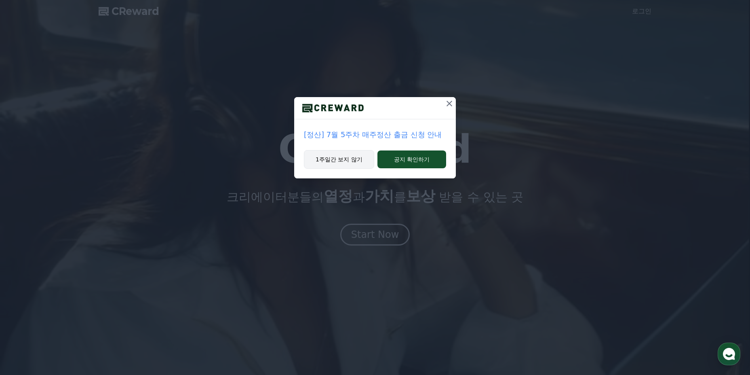
click at [355, 156] on button "1주일간 보지 않기" at bounding box center [339, 159] width 70 height 19
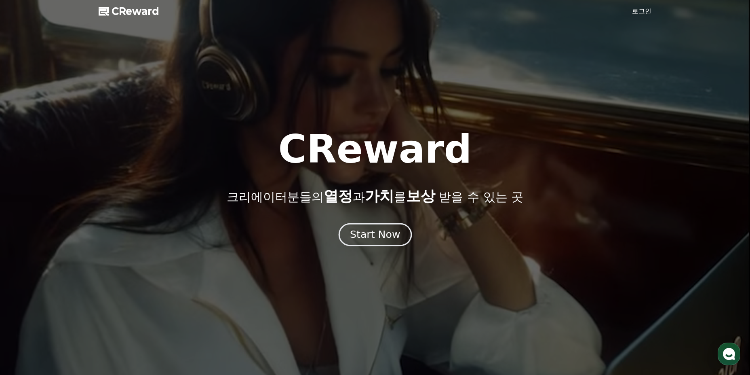
click at [382, 233] on div "Start Now" at bounding box center [375, 235] width 50 height 14
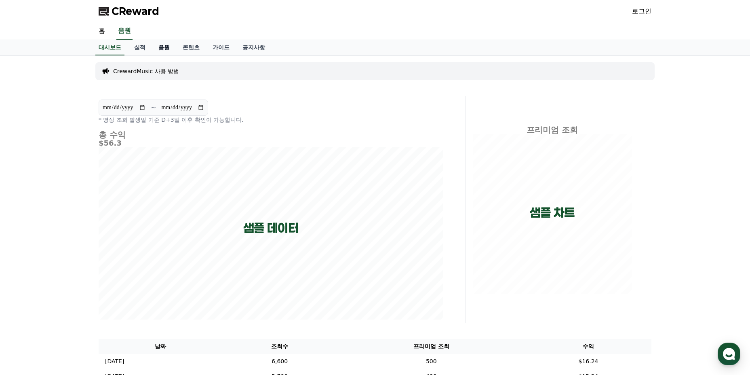
click at [157, 53] on link "음원" at bounding box center [164, 47] width 24 height 15
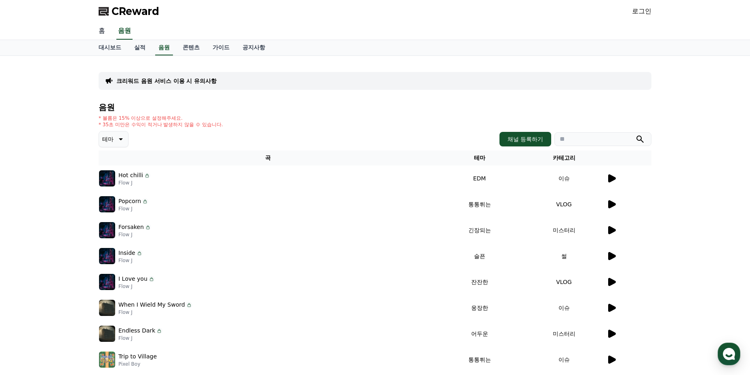
click at [103, 30] on link "홈" at bounding box center [101, 31] width 19 height 17
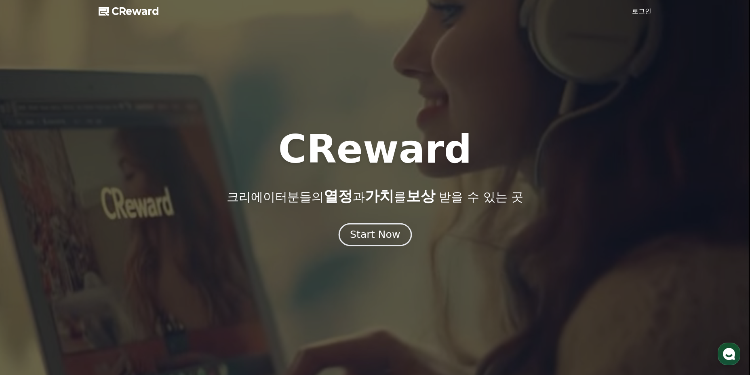
click at [373, 237] on div "Start Now" at bounding box center [375, 235] width 50 height 14
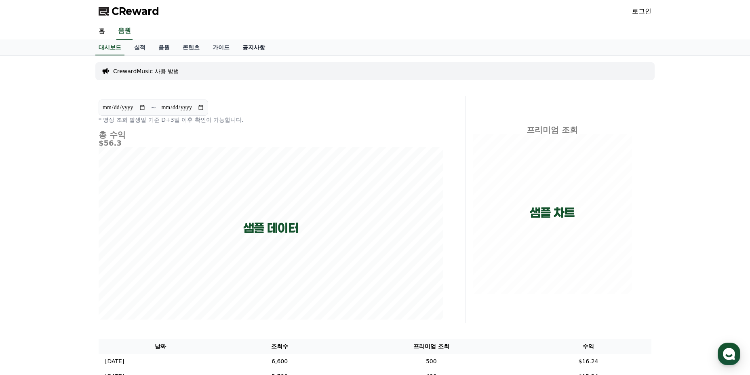
click at [261, 47] on link "공지사항" at bounding box center [254, 47] width 36 height 15
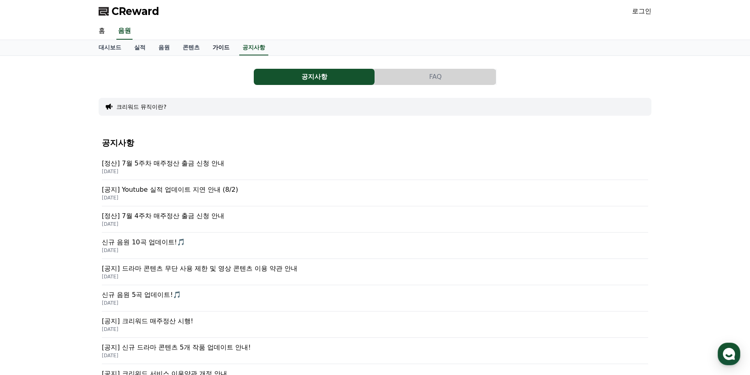
click at [219, 47] on link "가이드" at bounding box center [221, 47] width 30 height 15
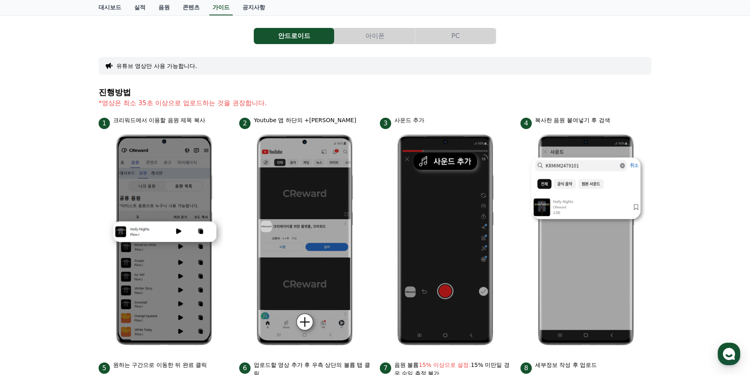
scroll to position [40, 0]
click at [444, 40] on button "PC" at bounding box center [455, 36] width 80 height 16
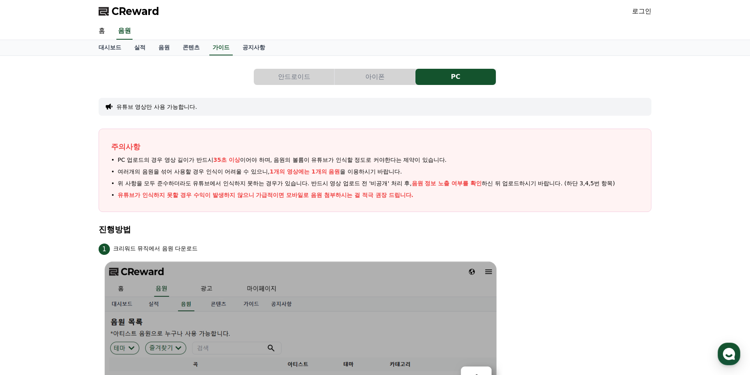
click at [646, 12] on link "로그인" at bounding box center [641, 11] width 19 height 10
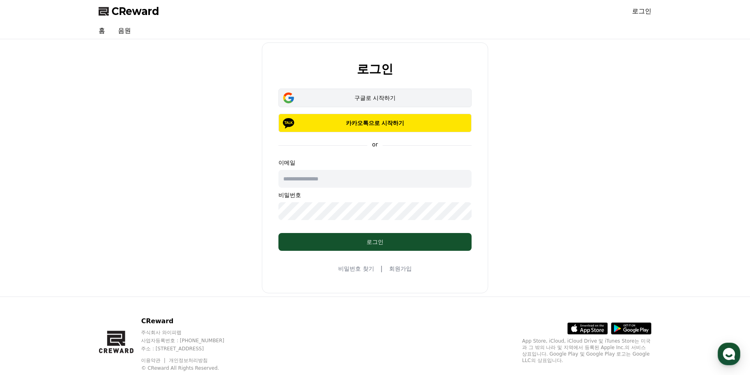
click at [408, 97] on div "구글로 시작하기" at bounding box center [375, 98] width 170 height 8
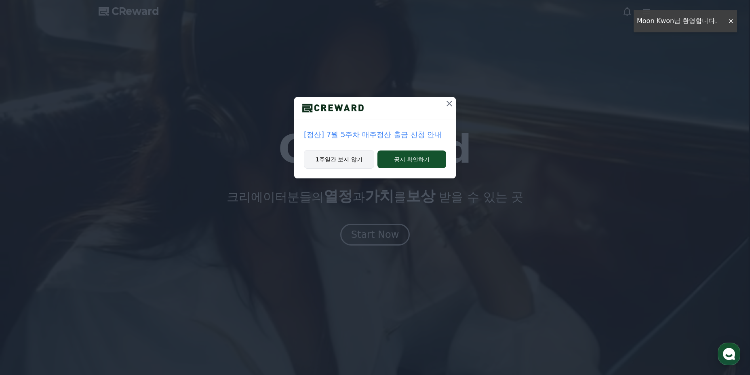
click at [362, 162] on button "1주일간 보지 않기" at bounding box center [339, 159] width 70 height 19
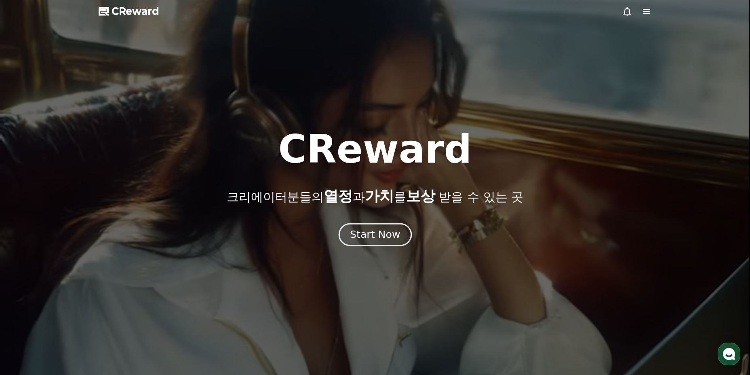
click at [367, 236] on div "Start Now" at bounding box center [375, 235] width 50 height 14
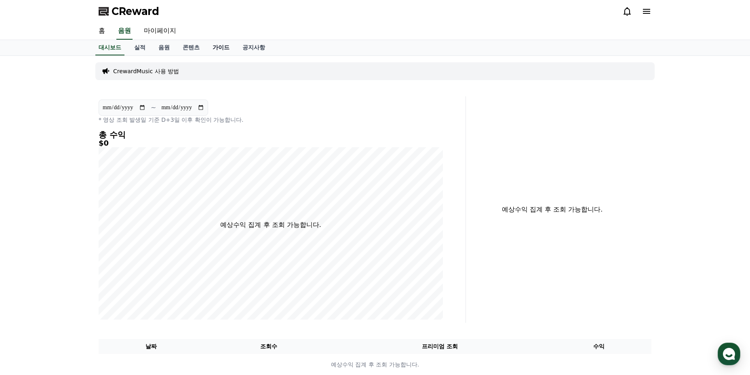
click at [220, 46] on link "가이드" at bounding box center [221, 47] width 30 height 15
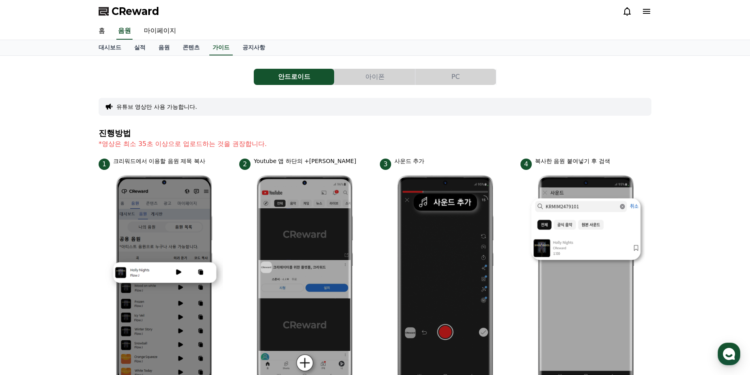
click at [647, 11] on icon at bounding box center [647, 11] width 10 height 10
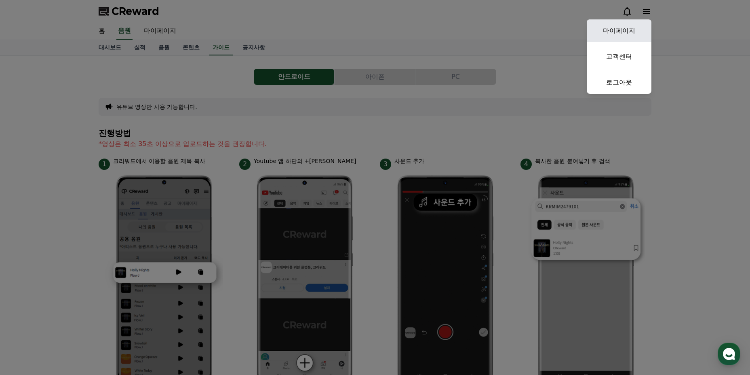
click at [634, 35] on link "마이페이지" at bounding box center [619, 30] width 65 height 23
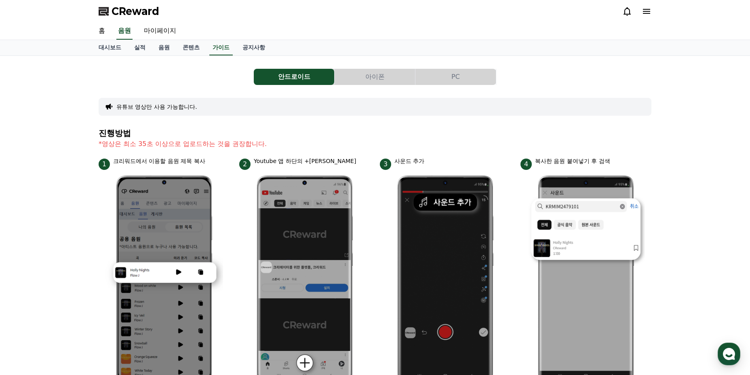
select select "**********"
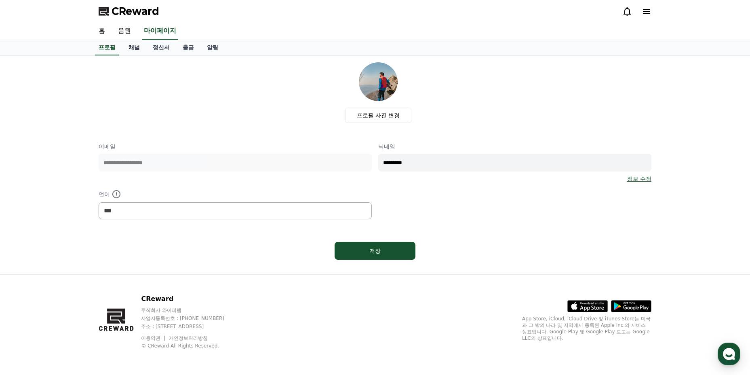
click at [143, 47] on link "채널" at bounding box center [134, 47] width 24 height 15
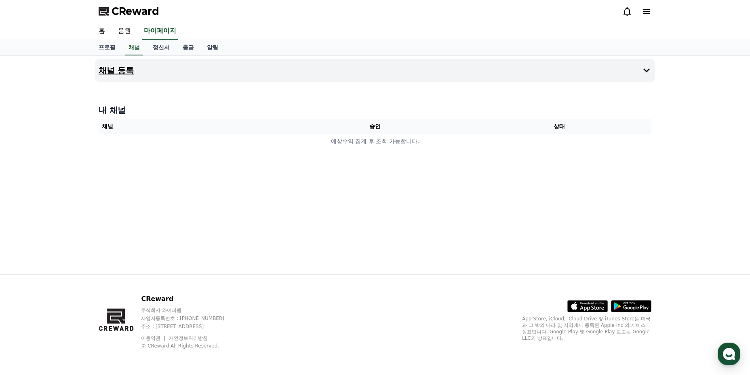
click at [457, 80] on button "채널 등록" at bounding box center [374, 70] width 559 height 23
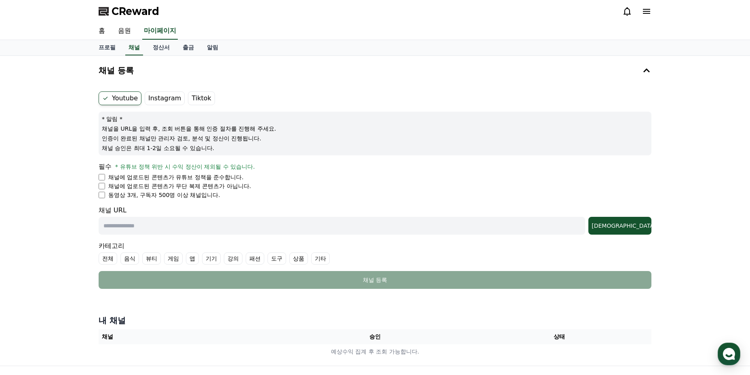
click at [105, 176] on li "채널에 업로드된 콘텐츠가 유튜브 정책을 준수합니다." at bounding box center [375, 177] width 553 height 8
click at [426, 229] on input "text" at bounding box center [342, 226] width 487 height 18
paste input "**********"
type input "**********"
click at [633, 227] on div "조회" at bounding box center [620, 225] width 57 height 8
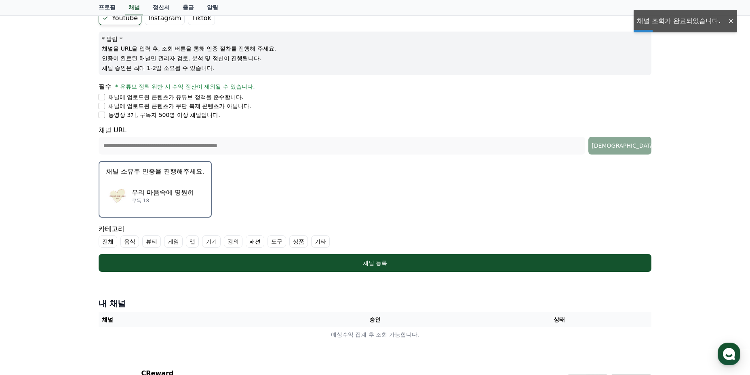
scroll to position [81, 0]
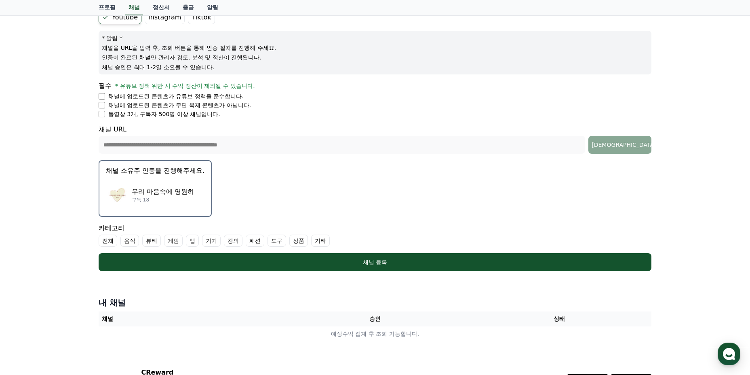
click at [171, 202] on p "구독 18" at bounding box center [163, 199] width 62 height 6
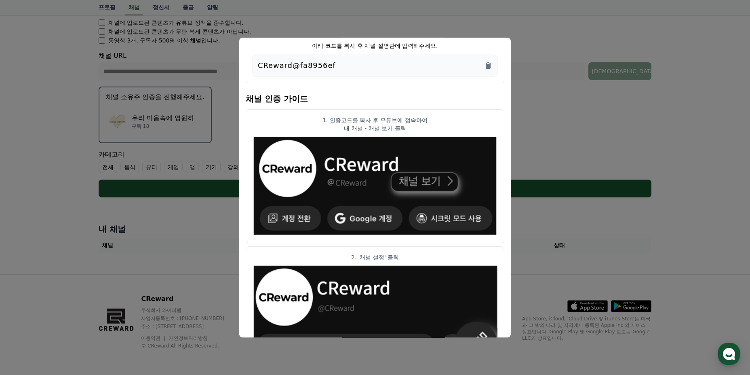
scroll to position [34, 0]
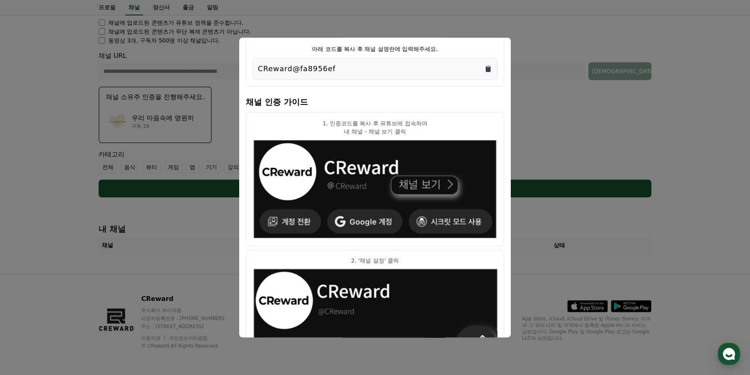
click at [490, 68] on icon "Copy to clipboard" at bounding box center [488, 69] width 5 height 6
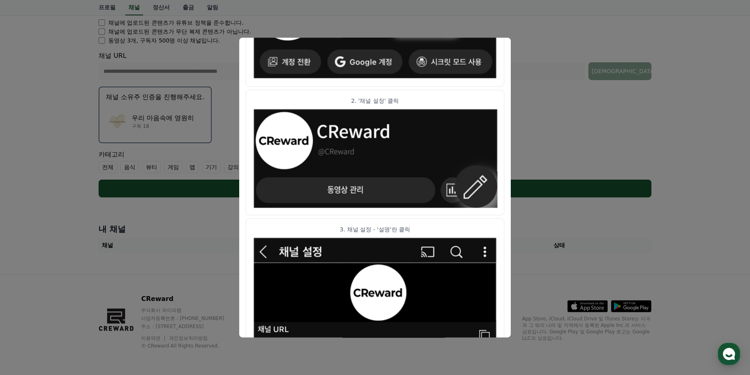
scroll to position [236, 0]
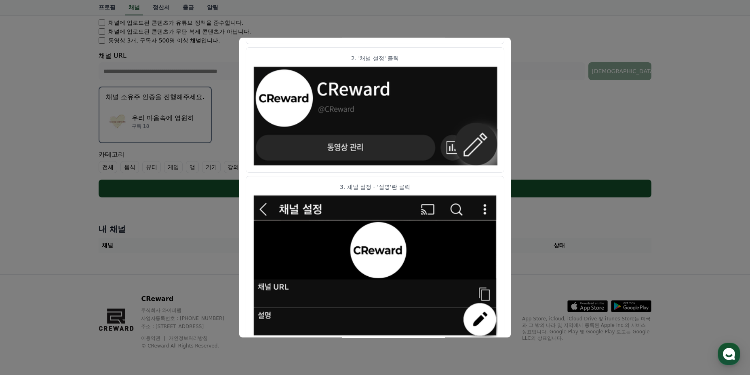
click at [92, 236] on button "close modal" at bounding box center [375, 187] width 750 height 375
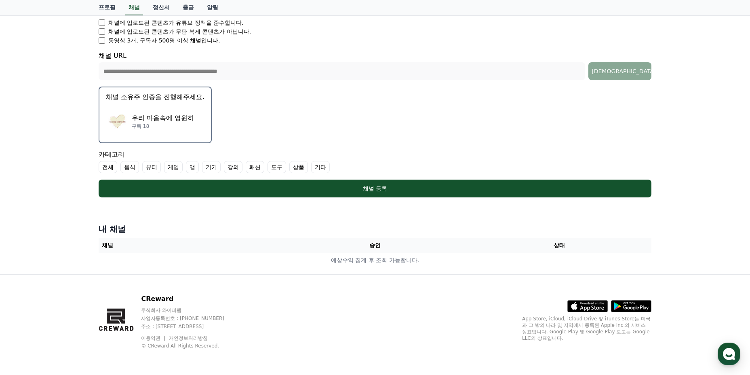
click at [168, 130] on div "우리 마음속에 영원히 구독 18" at bounding box center [155, 121] width 99 height 32
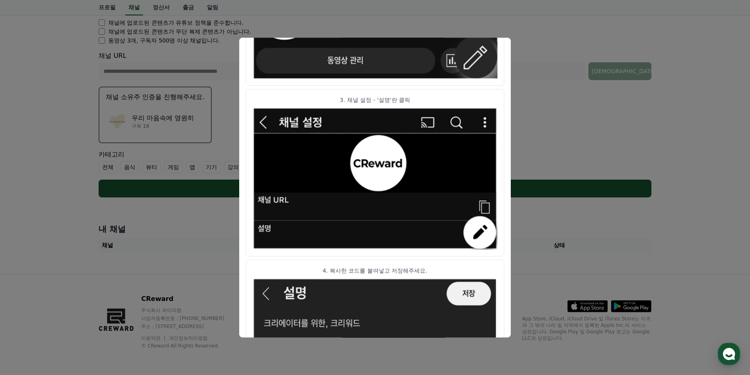
scroll to position [398, 0]
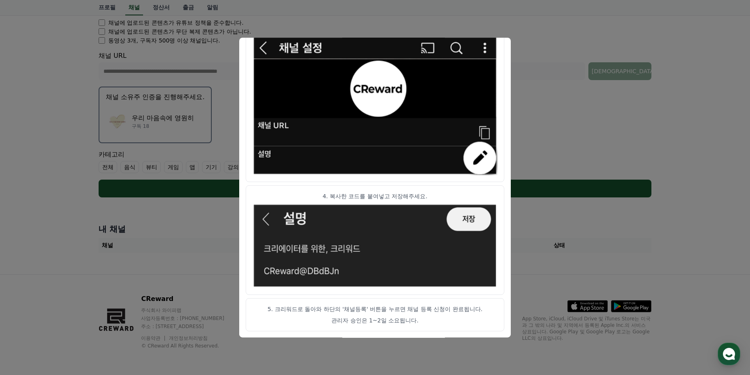
click at [537, 274] on button "close modal" at bounding box center [375, 187] width 750 height 375
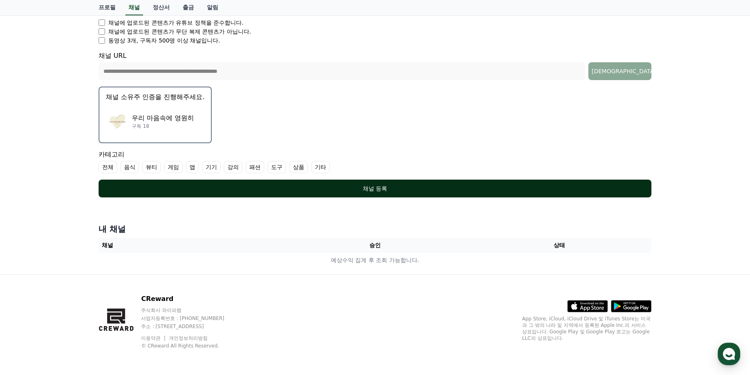
click at [395, 188] on div "채널 등록" at bounding box center [375, 188] width 521 height 8
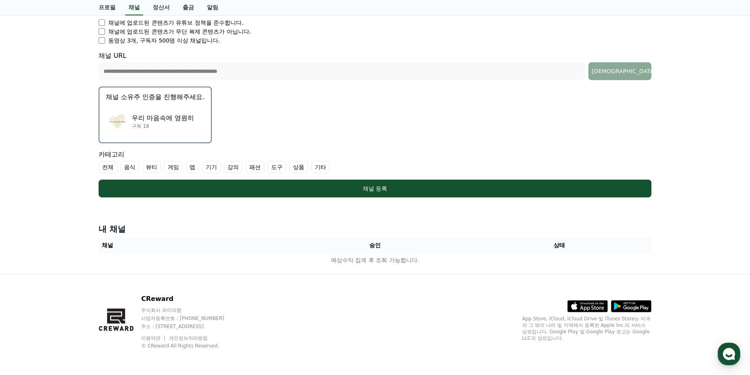
click at [107, 162] on label "전체" at bounding box center [108, 167] width 19 height 12
click at [324, 167] on label "기타" at bounding box center [330, 167] width 19 height 12
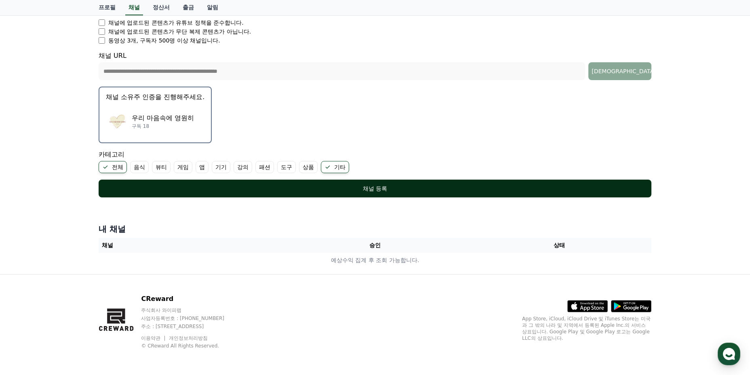
click at [346, 190] on div "채널 등록" at bounding box center [375, 188] width 521 height 8
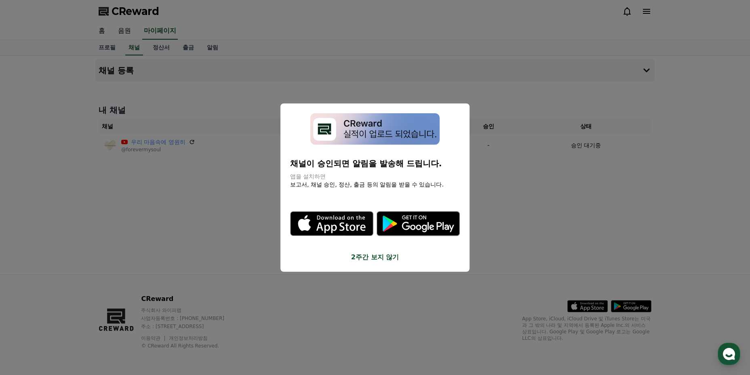
click at [399, 254] on button "2주간 보지 않기" at bounding box center [375, 257] width 170 height 10
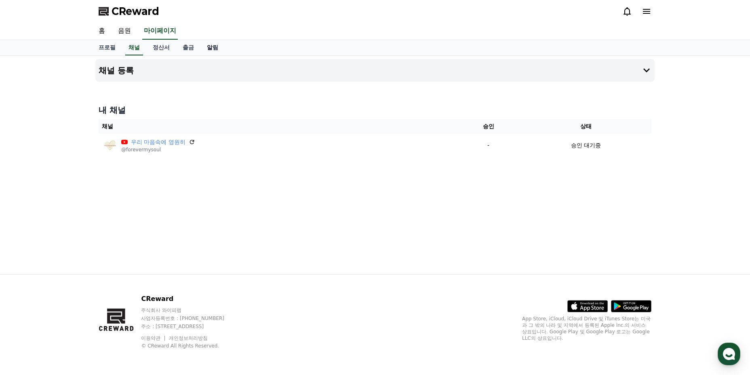
click at [212, 46] on link "알림" at bounding box center [212, 47] width 24 height 15
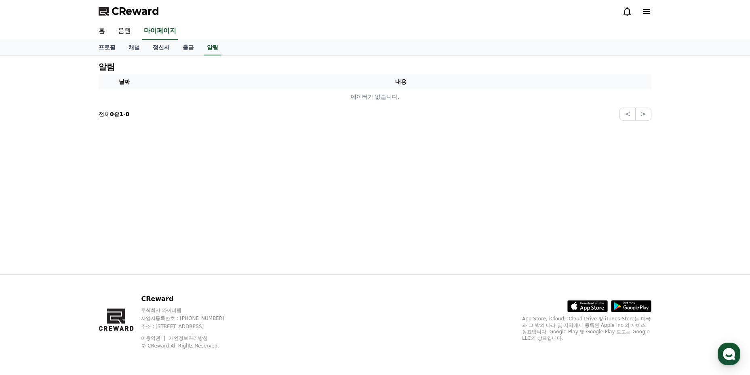
click at [646, 11] on icon at bounding box center [646, 11] width 7 height 5
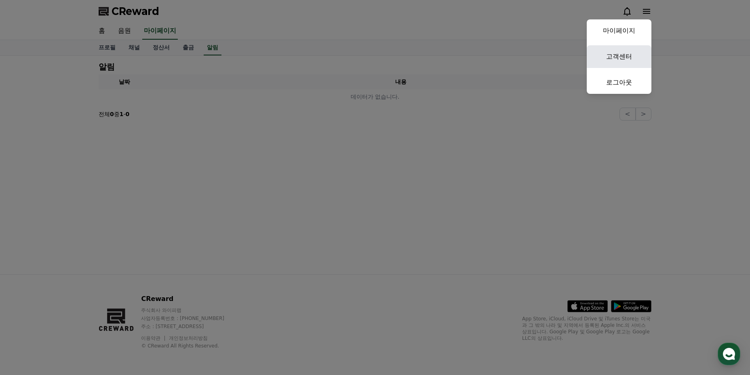
click at [624, 53] on link "고객센터" at bounding box center [619, 56] width 65 height 23
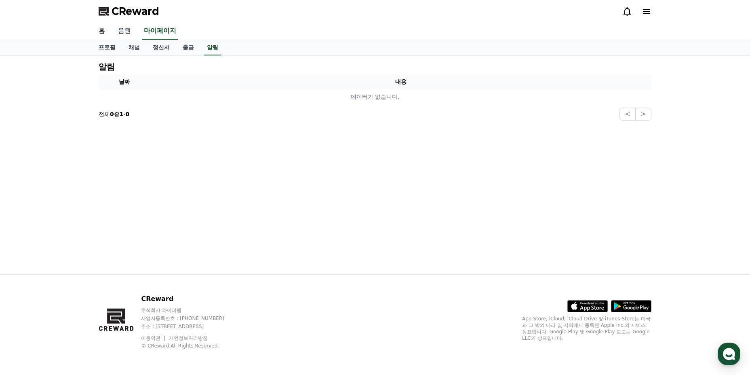
click at [129, 29] on link "음원" at bounding box center [125, 31] width 26 height 17
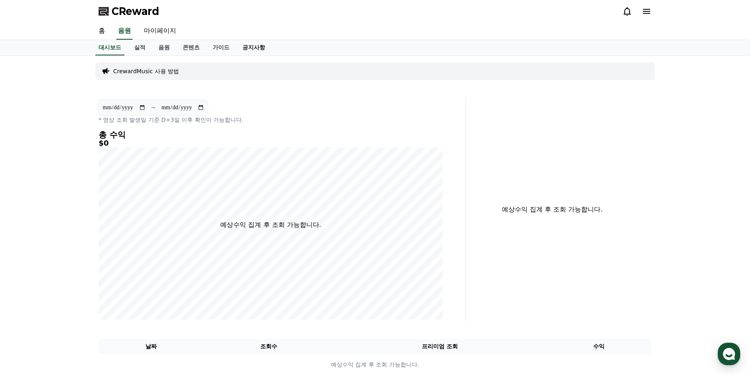
click at [254, 46] on link "공지사항" at bounding box center [254, 47] width 36 height 15
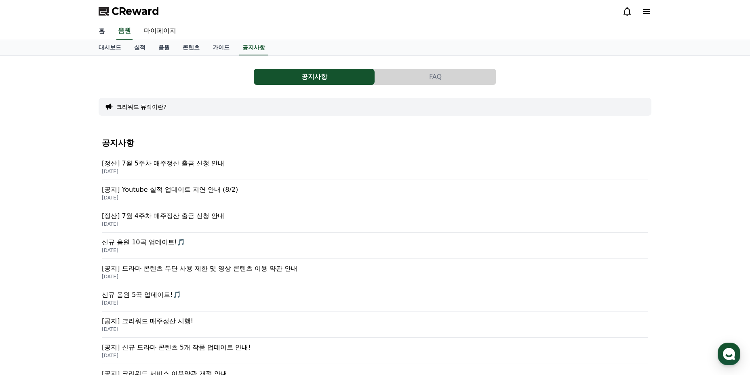
click at [103, 32] on link "홈" at bounding box center [101, 31] width 19 height 17
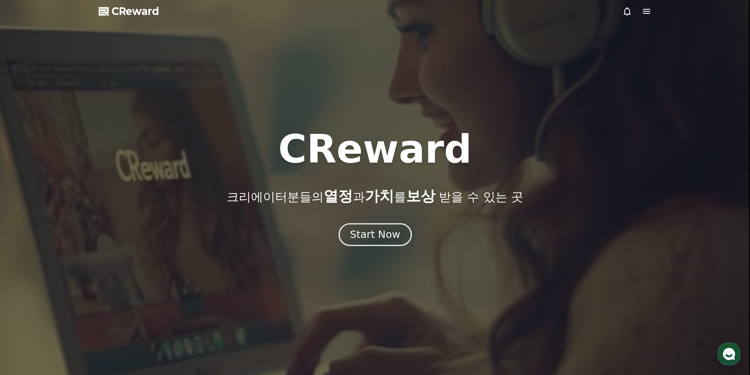
click at [379, 232] on div "Start Now" at bounding box center [375, 235] width 50 height 14
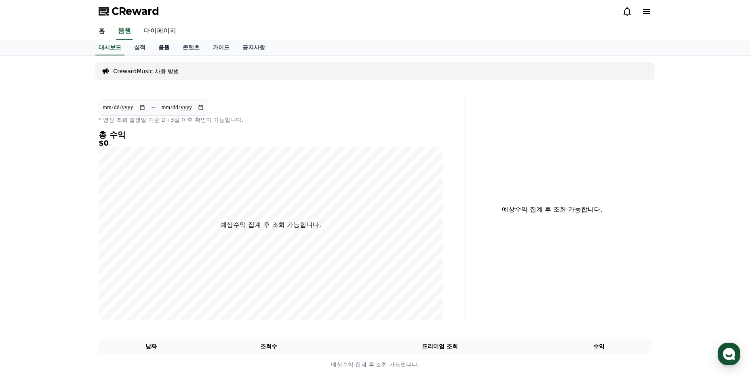
click at [166, 44] on link "음원" at bounding box center [164, 47] width 24 height 15
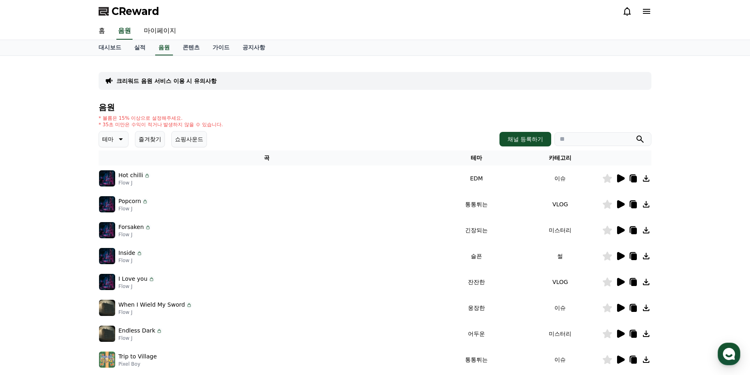
click at [108, 179] on img at bounding box center [107, 178] width 16 height 16
click at [123, 139] on icon at bounding box center [120, 139] width 10 height 10
click at [118, 187] on button "드라마틱" at bounding box center [114, 188] width 29 height 18
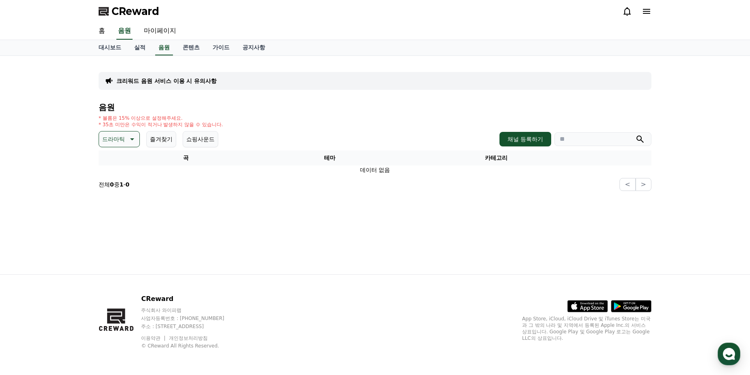
click at [133, 139] on icon at bounding box center [132, 139] width 4 height 2
click at [118, 195] on button "잔잔한" at bounding box center [111, 193] width 23 height 18
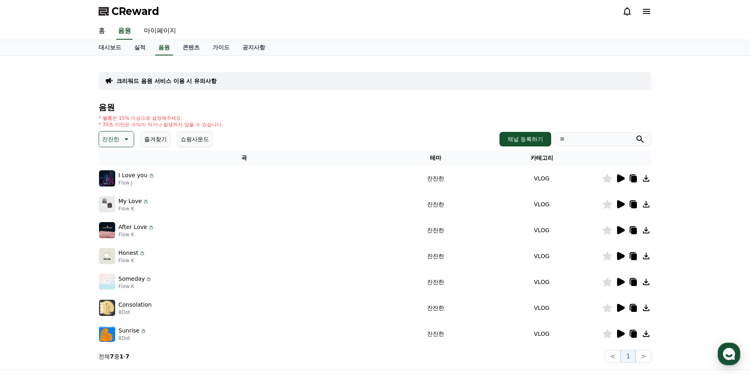
click at [622, 180] on icon at bounding box center [621, 178] width 8 height 8
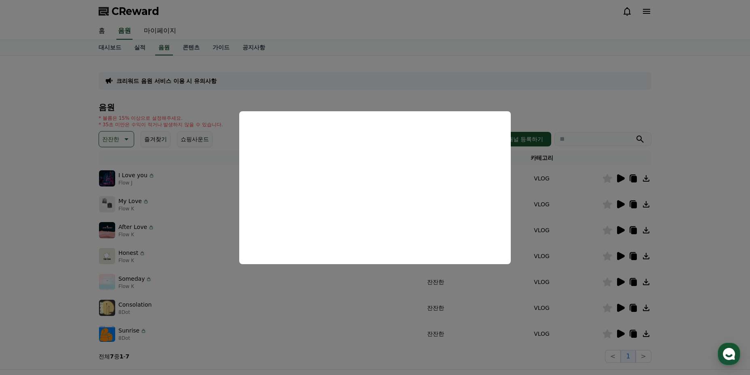
click at [562, 84] on button "close modal" at bounding box center [375, 187] width 750 height 375
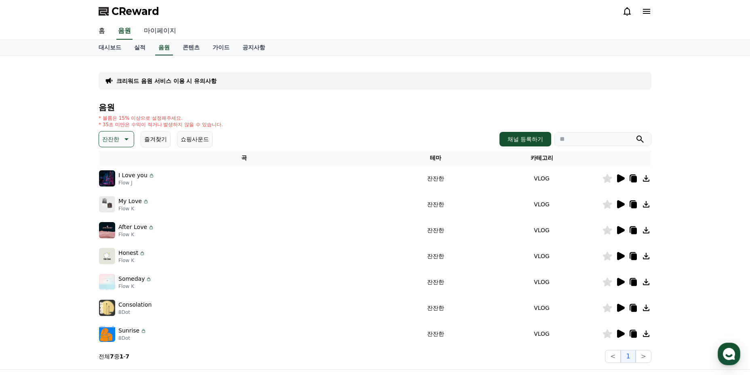
click at [168, 32] on link "마이페이지" at bounding box center [159, 31] width 45 height 17
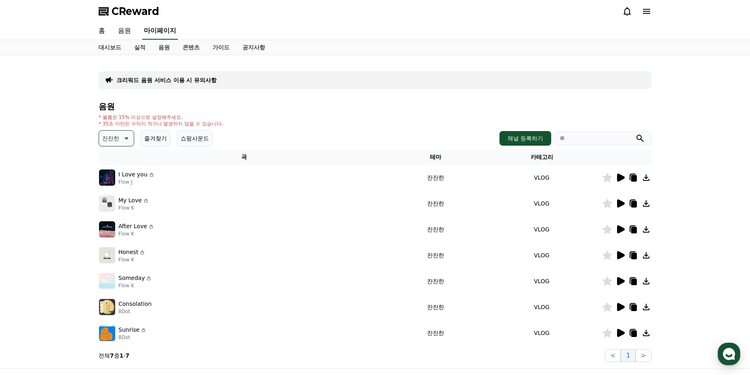
select select "**********"
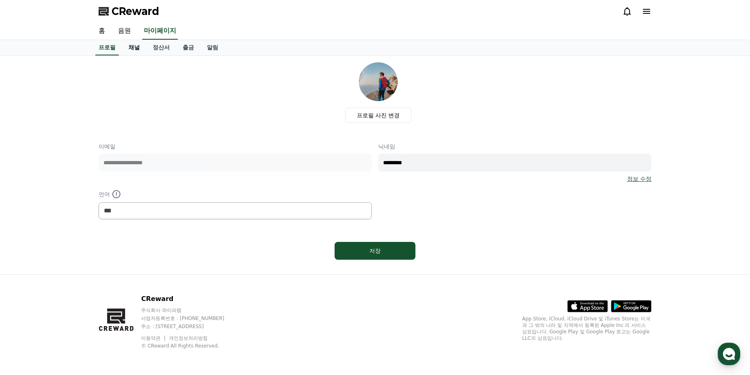
click at [137, 47] on link "채널" at bounding box center [134, 47] width 24 height 15
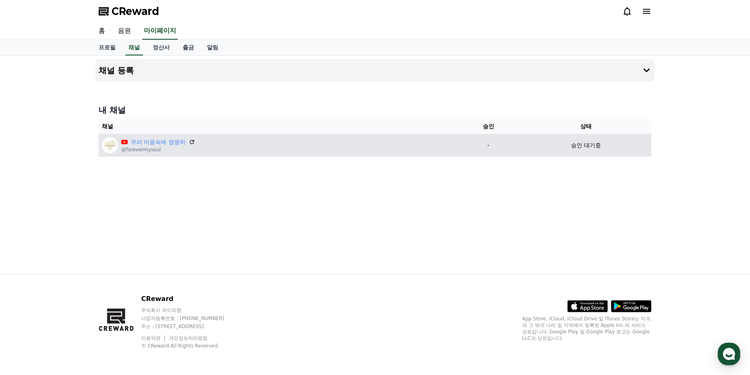
click at [485, 145] on p "-" at bounding box center [488, 145] width 57 height 8
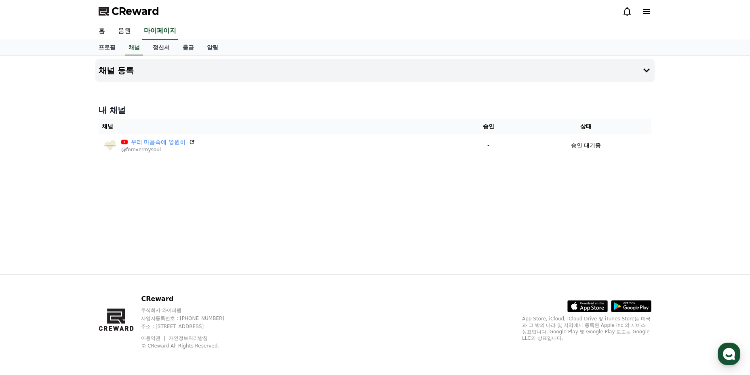
drag, startPoint x: 485, startPoint y: 145, endPoint x: 424, endPoint y: 198, distance: 81.1
click at [424, 198] on div "채널 등록 내 채널 채널 승인 상태 우리 마음속에 영원히 @forevermysoul - 승인 대기중" at bounding box center [375, 165] width 566 height 218
